Goal: Information Seeking & Learning: Learn about a topic

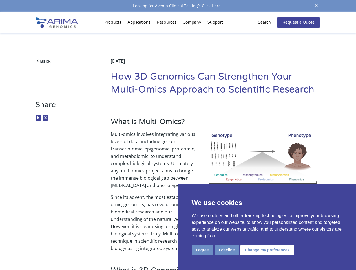
click at [178, 135] on p "Multi-omics involves integrating various levels of data, including genomic, tra…" at bounding box center [216, 162] width 210 height 63
click at [202, 250] on button "I agree" at bounding box center [203, 250] width 22 height 10
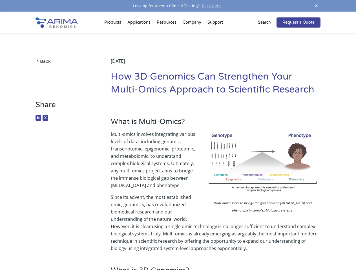
click at [227, 250] on p "Since its advent, the most established omic, genomics, has revolutionized biome…" at bounding box center [216, 223] width 210 height 59
click at [266, 250] on p "Since its advent, the most established omic, genomics, has revolutionized biome…" at bounding box center [216, 223] width 210 height 59
click at [316, 6] on span at bounding box center [316, 6] width 8 height 8
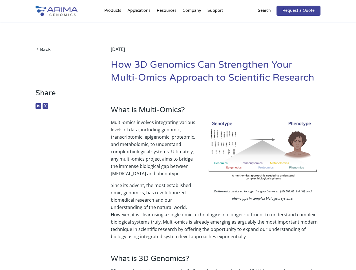
click at [178, 141] on p "Multi-omics involves integrating various levels of data, including genomic, tra…" at bounding box center [216, 150] width 210 height 63
click at [114, 24] on div "Back [DATE] How 3D Genomics Can Strengthen Your Multi-Omics Approach to Scienti…" at bounding box center [178, 55] width 285 height 67
click at [167, 24] on div "Back [DATE] How 3D Genomics Can Strengthen Your Multi-Omics Approach to Scienti…" at bounding box center [178, 55] width 285 height 67
click at [192, 24] on div "Back [DATE] How 3D Genomics Can Strengthen Your Multi-Omics Approach to Scienti…" at bounding box center [178, 55] width 285 height 67
click at [215, 24] on div "Back [DATE] How 3D Genomics Can Strengthen Your Multi-Omics Approach to Scienti…" at bounding box center [178, 55] width 285 height 67
